Goal: Navigation & Orientation: Find specific page/section

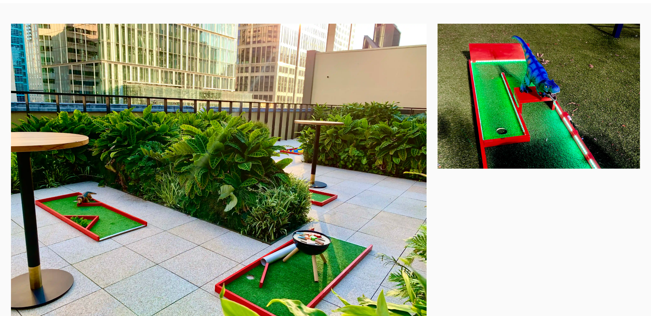
scroll to position [455, 0]
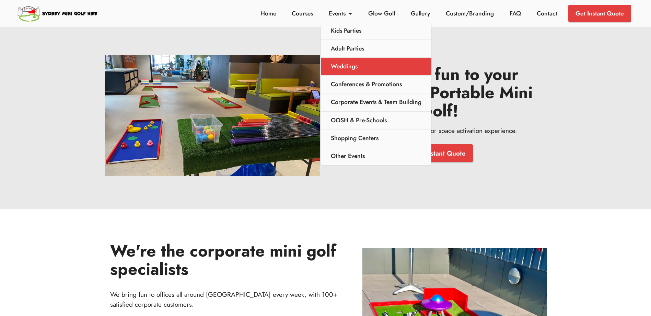
click at [354, 64] on link "Weddings" at bounding box center [376, 67] width 110 height 18
